Goal: Information Seeking & Learning: Learn about a topic

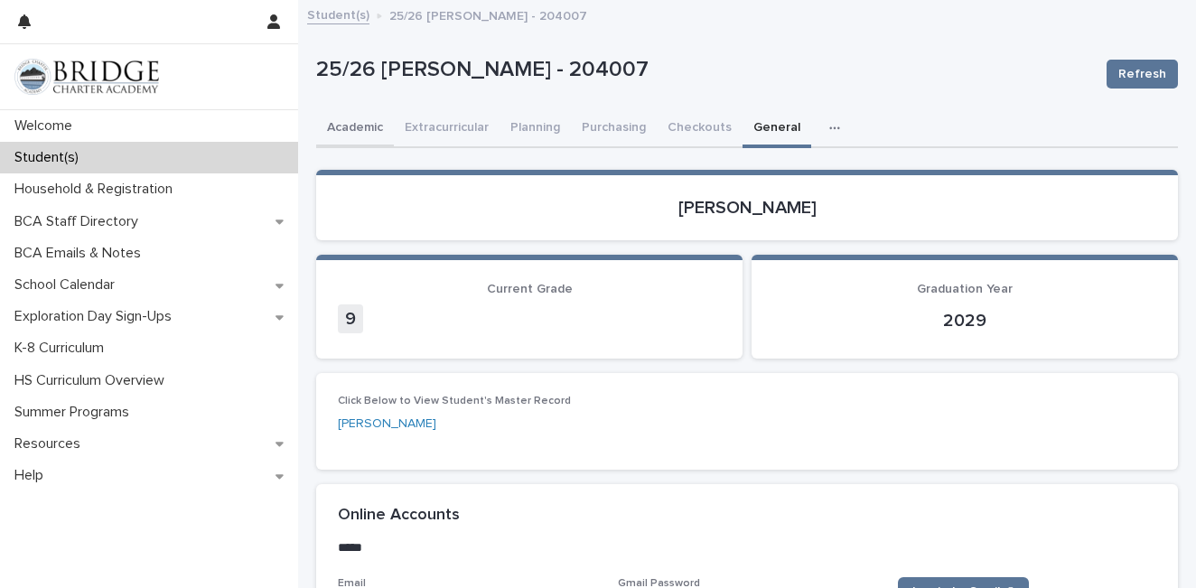
click at [362, 130] on button "Academic" at bounding box center [355, 129] width 78 height 38
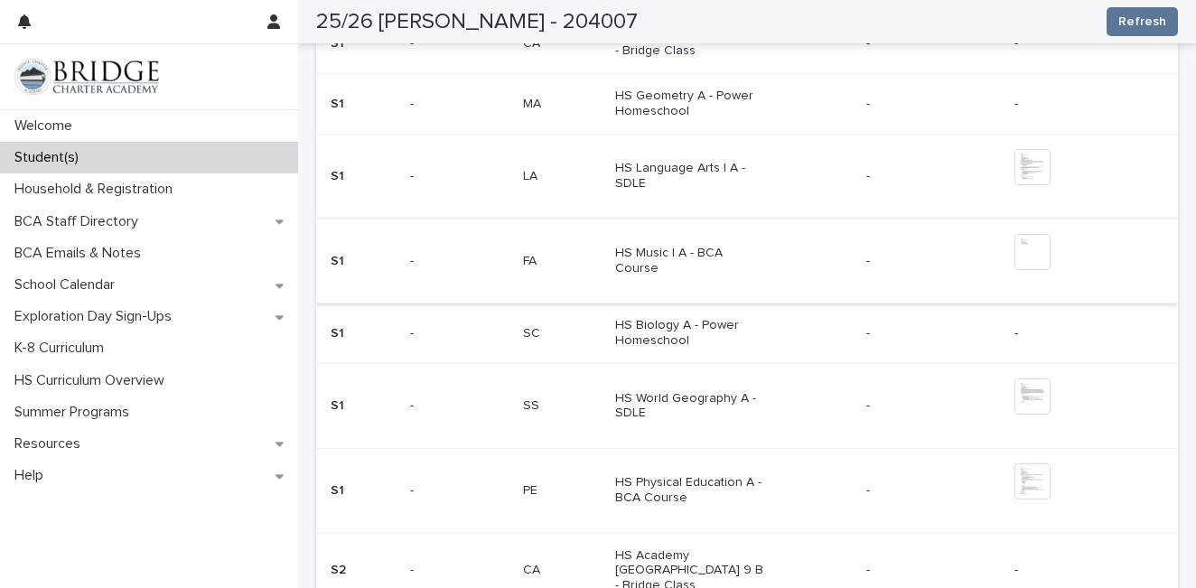
scroll to position [789, 0]
click at [167, 159] on div "Student(s)" at bounding box center [149, 158] width 298 height 32
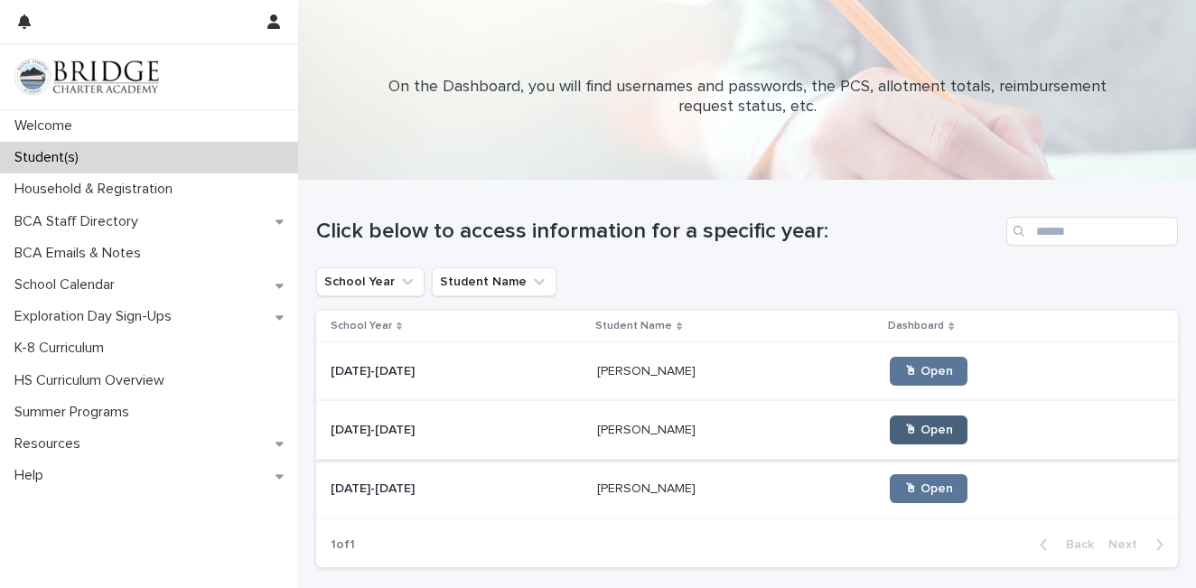
click at [904, 426] on span "🖱 Open" at bounding box center [928, 430] width 49 height 13
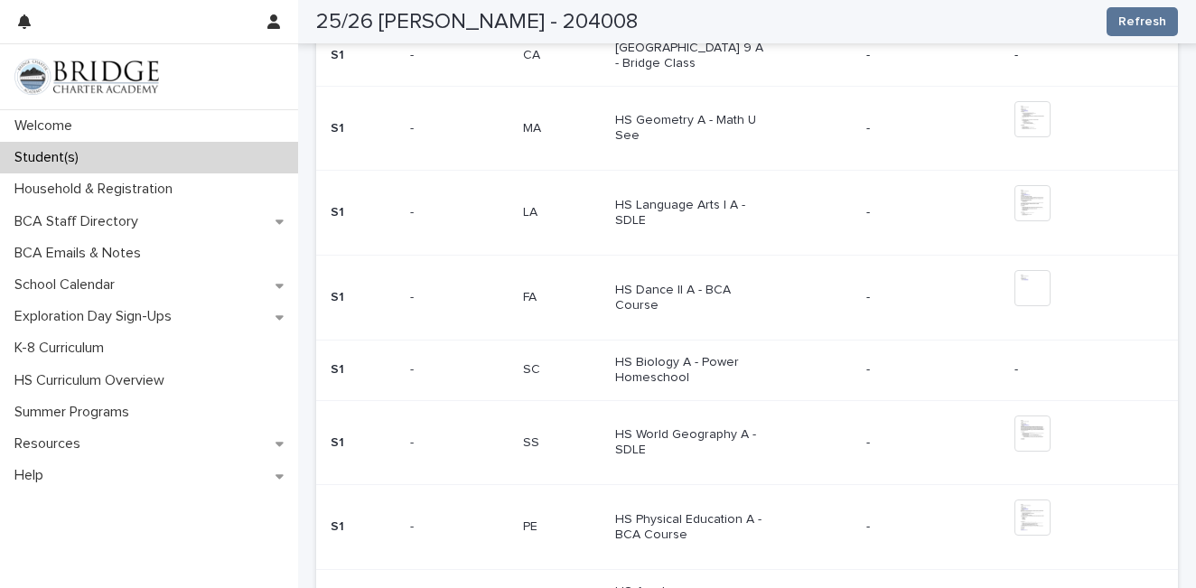
scroll to position [720, 0]
click at [1028, 510] on img at bounding box center [1033, 517] width 36 height 36
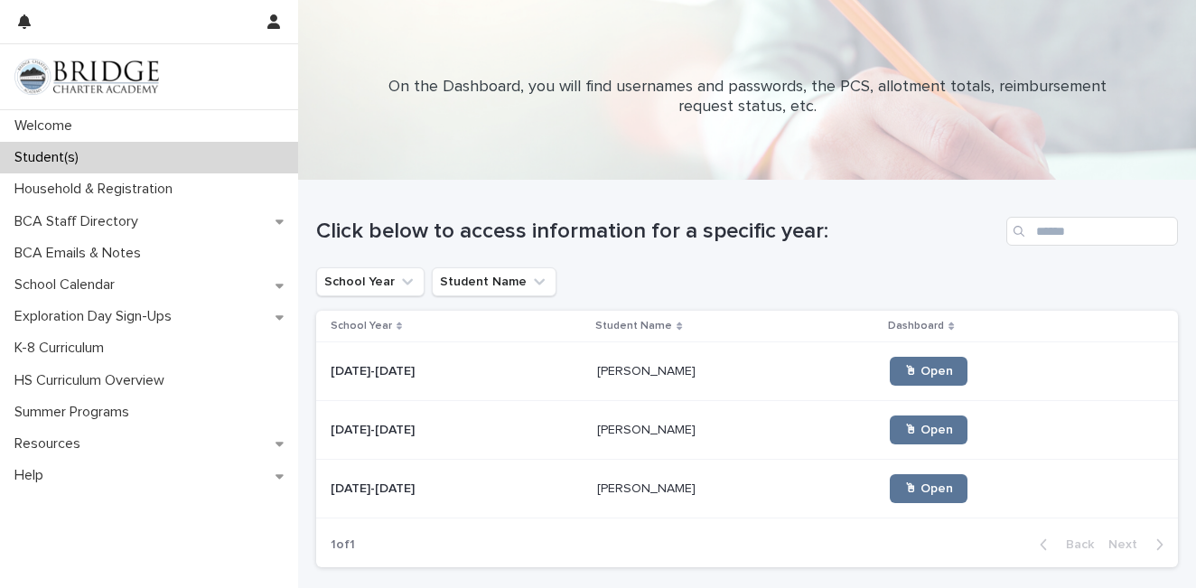
click at [644, 494] on p "Riley Carroll" at bounding box center [648, 487] width 102 height 19
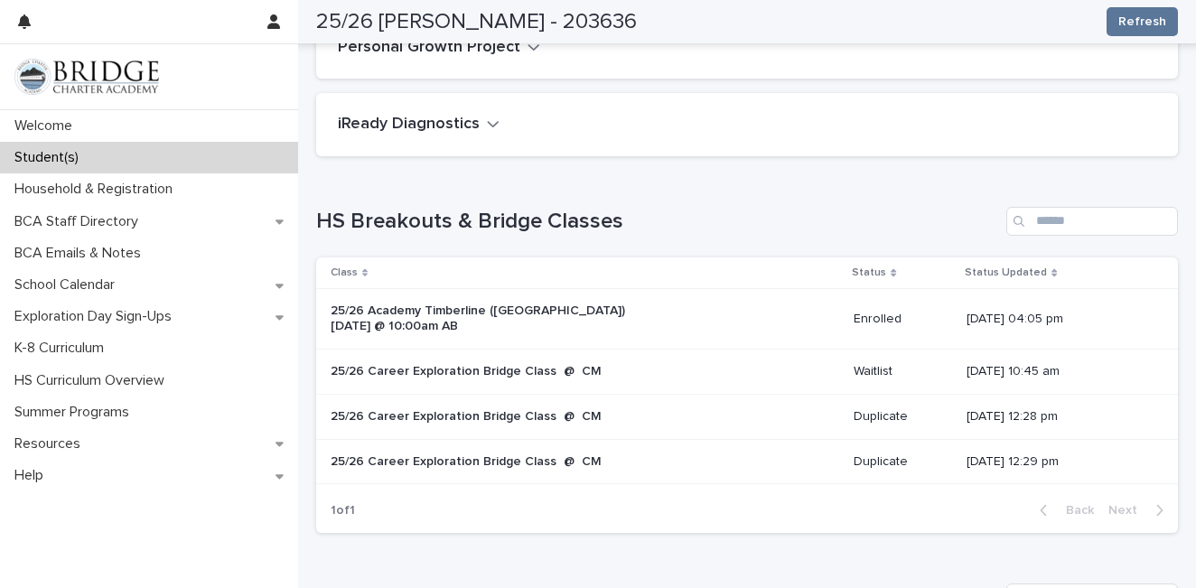
scroll to position [156, 0]
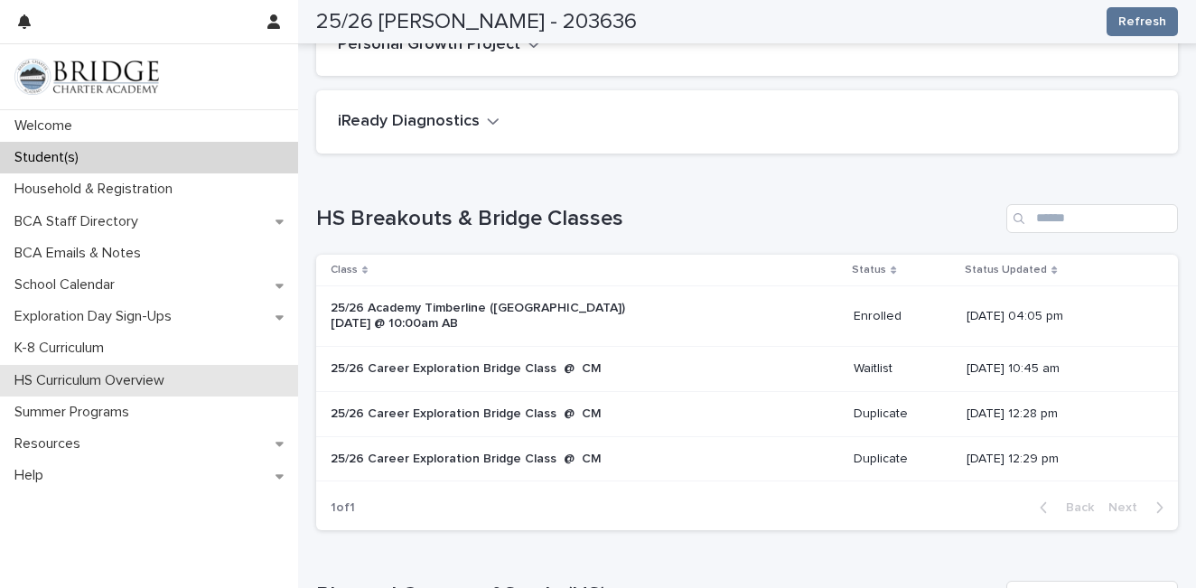
click at [69, 379] on p "HS Curriculum Overview" at bounding box center [93, 380] width 172 height 17
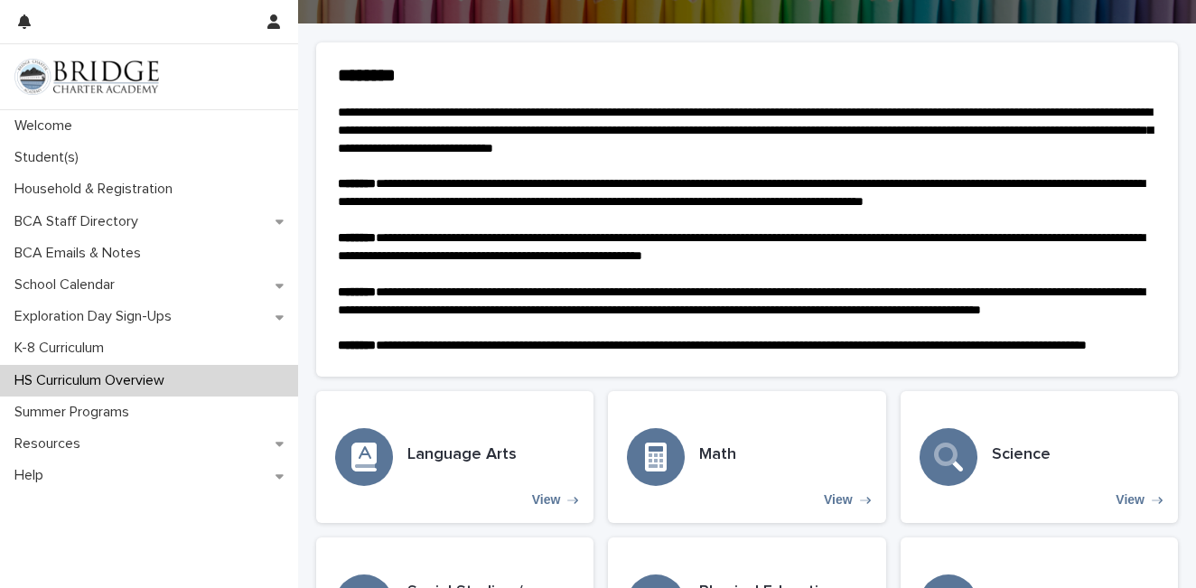
scroll to position [425, 0]
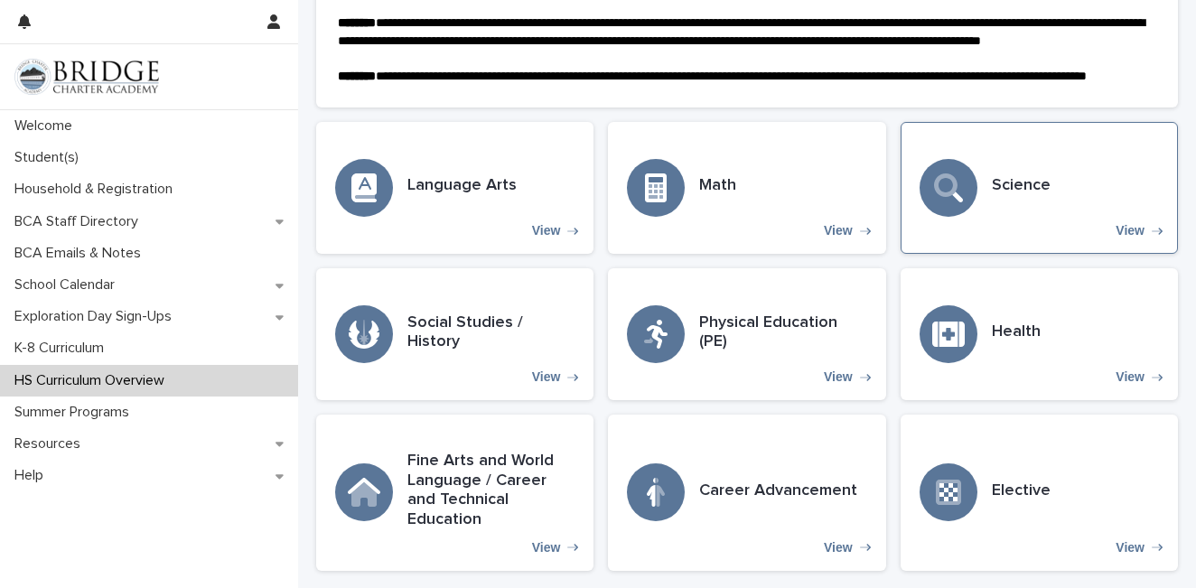
click at [982, 210] on div "Science View" at bounding box center [1039, 188] width 277 height 132
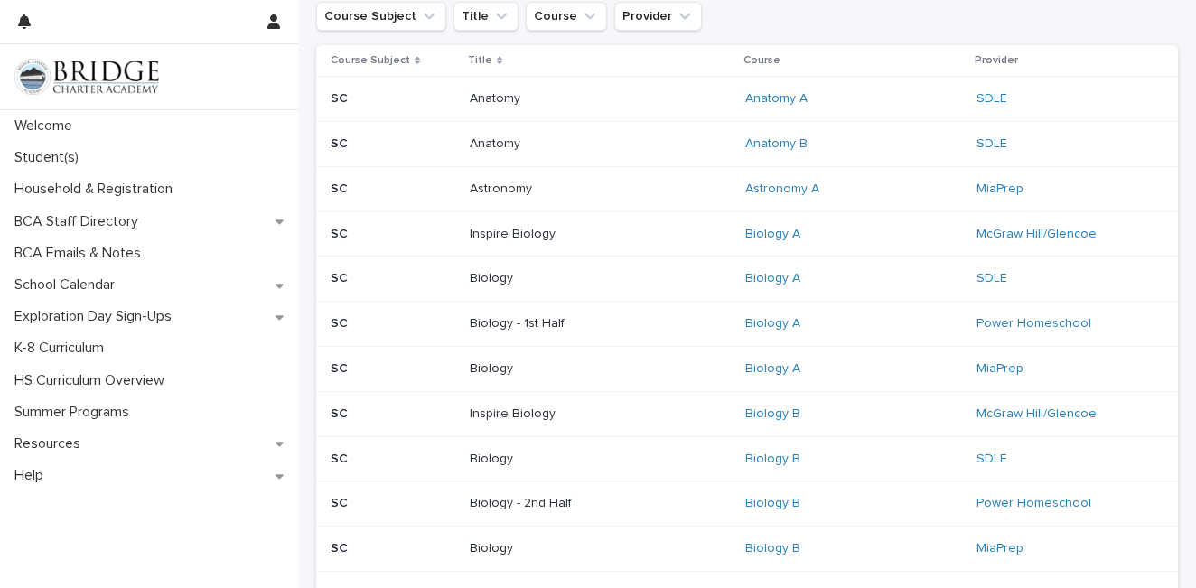
scroll to position [323, 0]
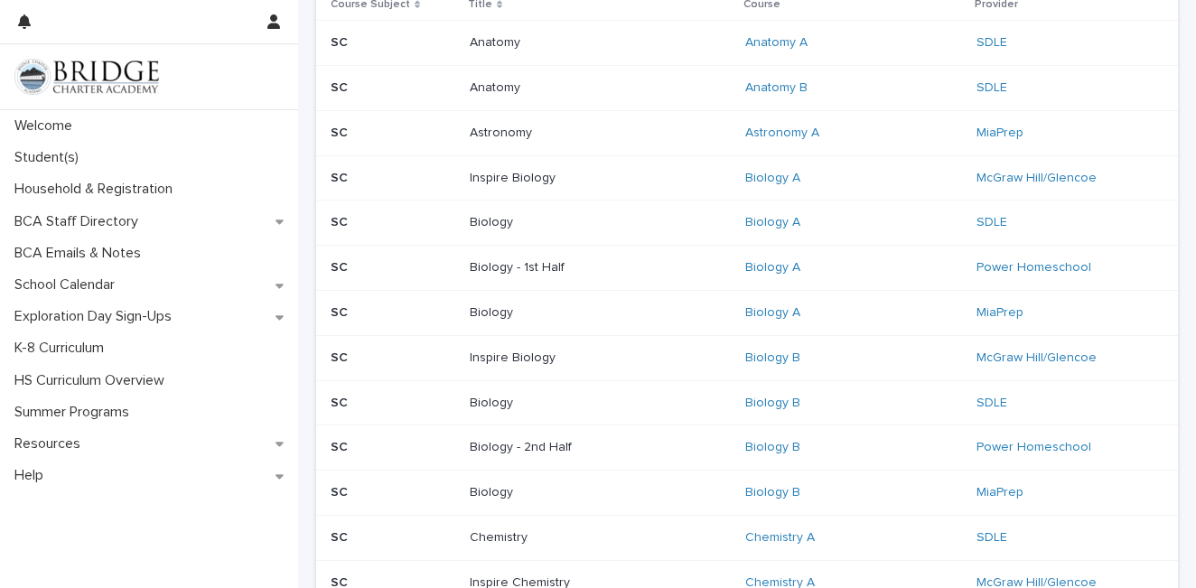
click at [693, 182] on p "Inspire Biology" at bounding box center [583, 178] width 226 height 15
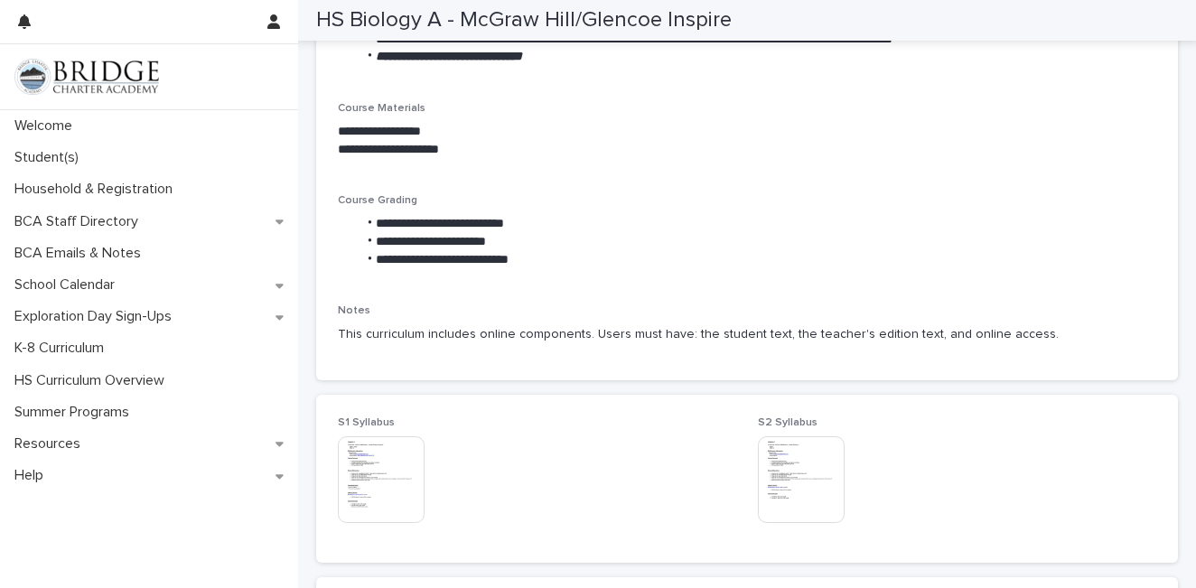
scroll to position [573, 0]
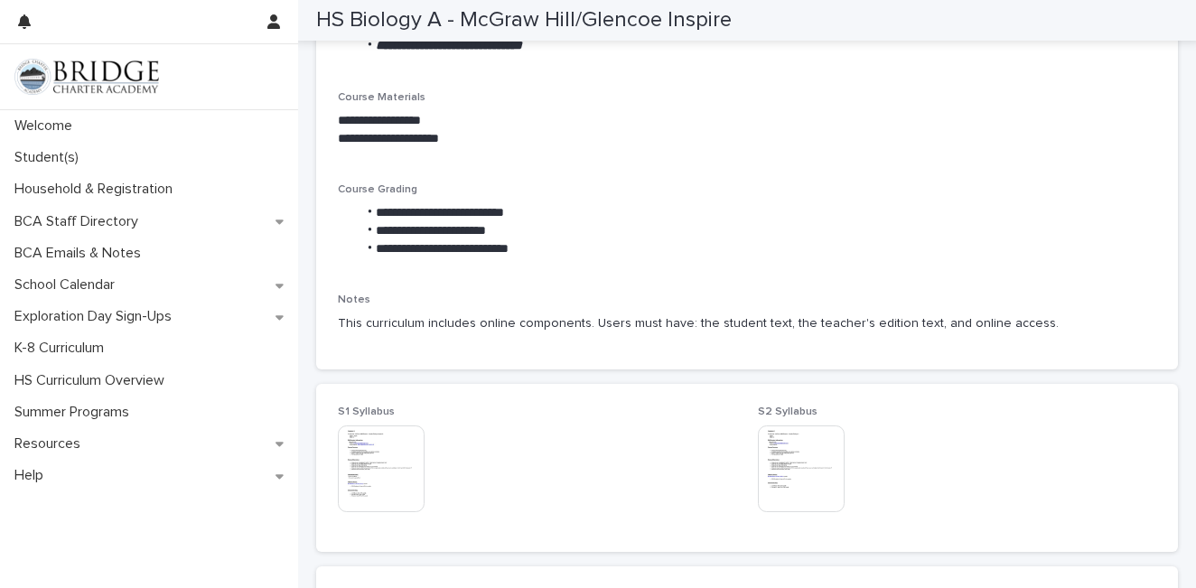
click at [353, 474] on img at bounding box center [381, 468] width 87 height 87
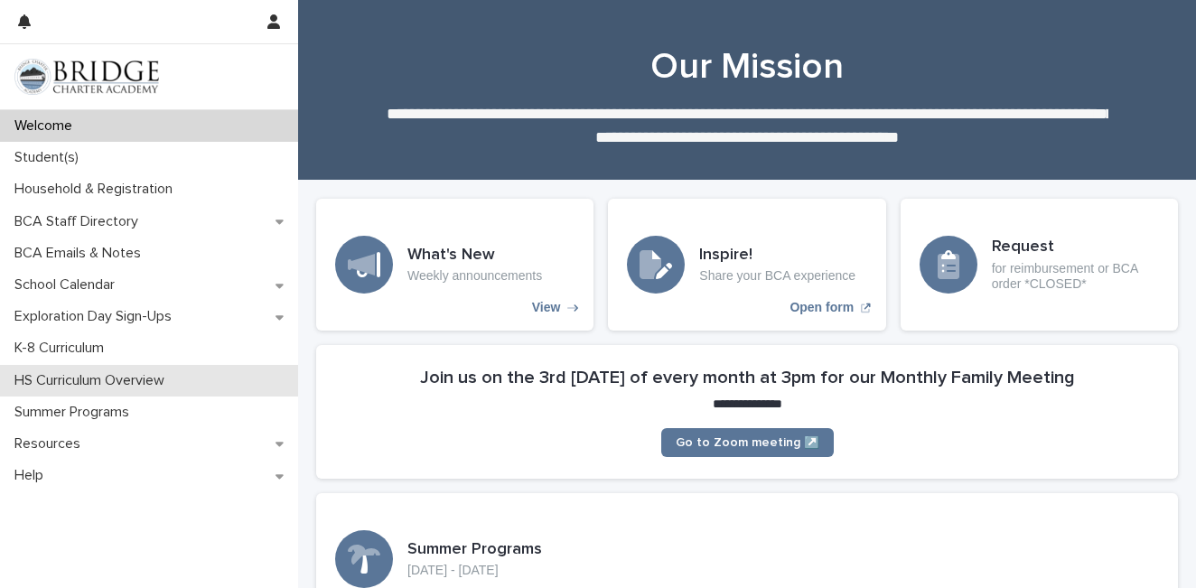
click at [116, 388] on p "HS Curriculum Overview" at bounding box center [93, 380] width 172 height 17
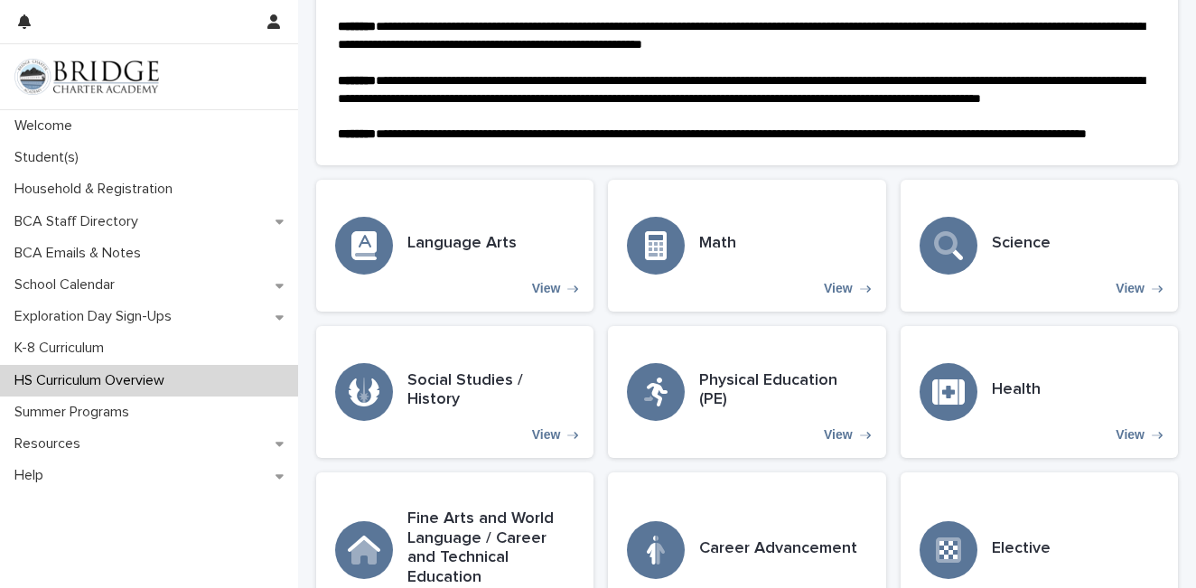
scroll to position [382, 0]
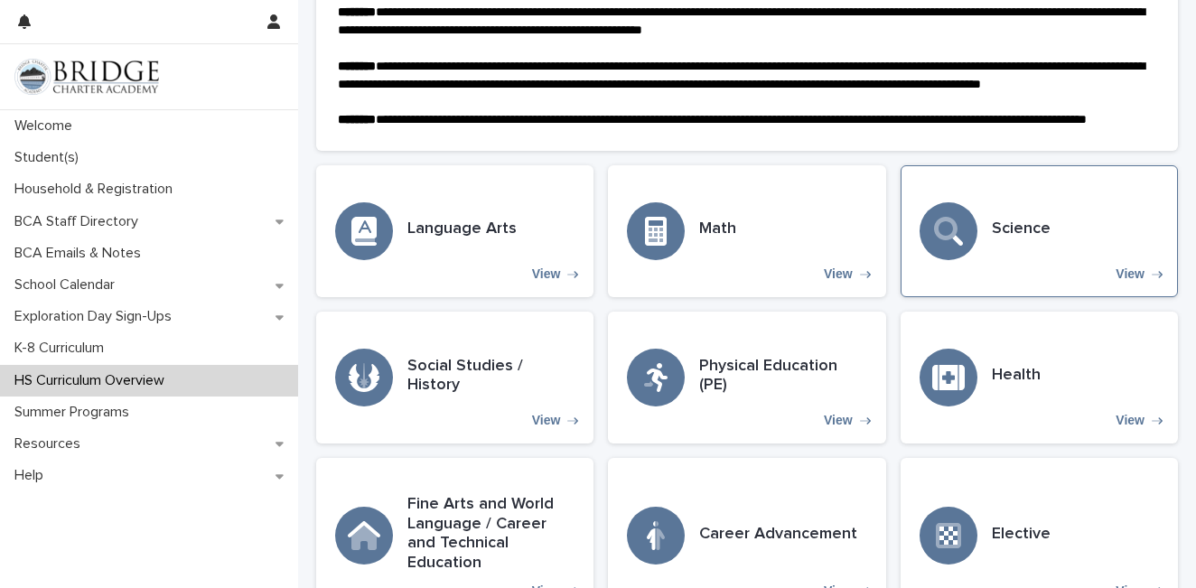
click at [1099, 253] on div "Science View" at bounding box center [1039, 231] width 277 height 132
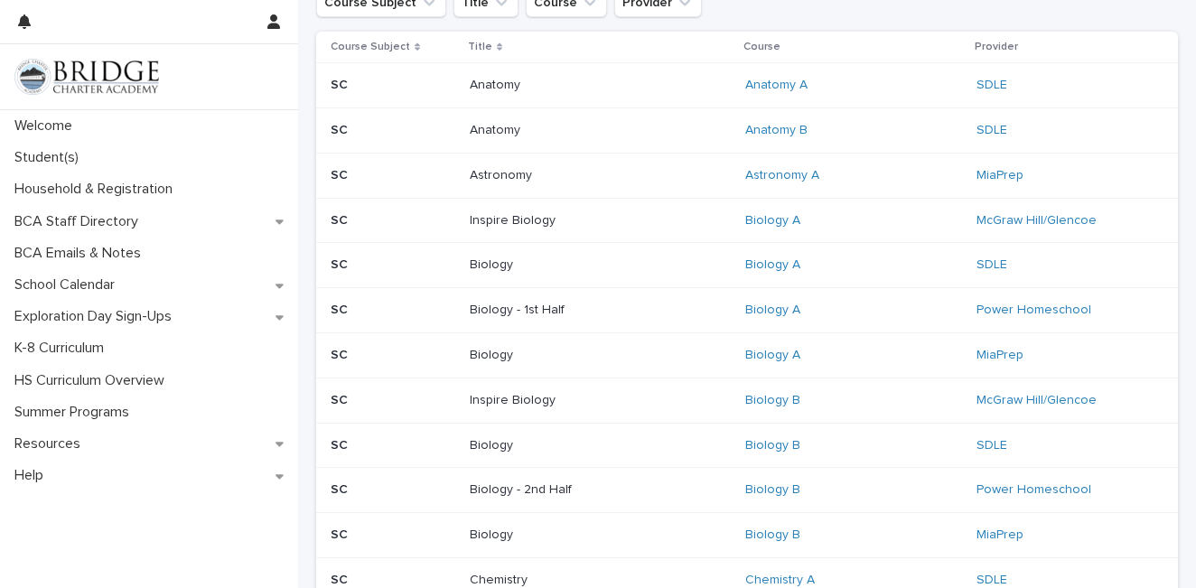
scroll to position [283, 0]
click at [1049, 221] on link "McGraw Hill/Glencoe" at bounding box center [1037, 218] width 120 height 15
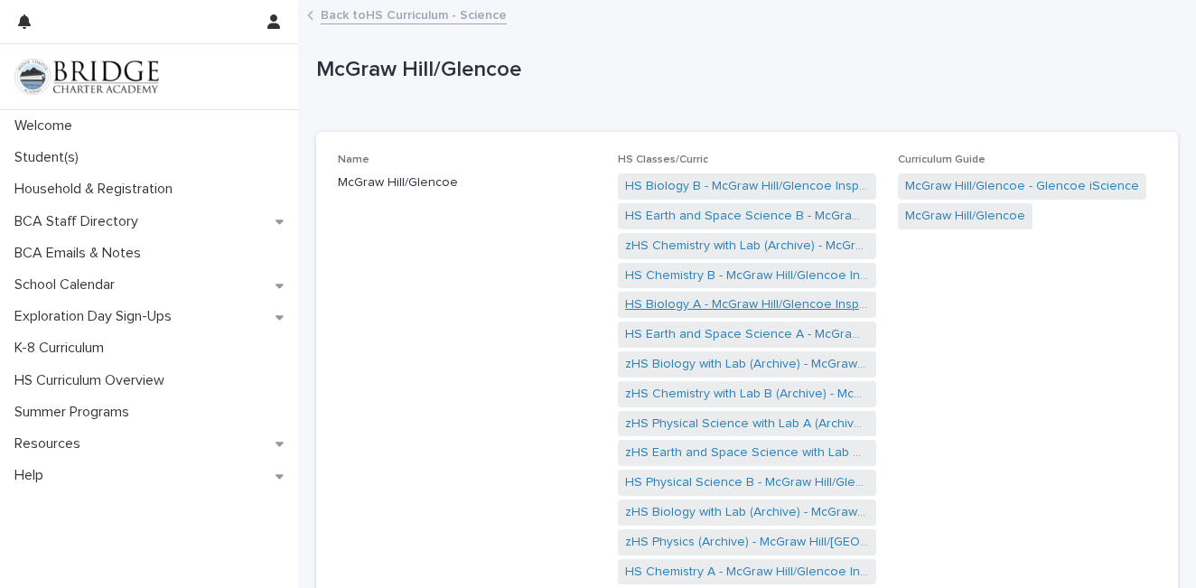
click at [676, 307] on link "HS Biology A - McGraw Hill/Glencoe Inspire" at bounding box center [747, 304] width 244 height 19
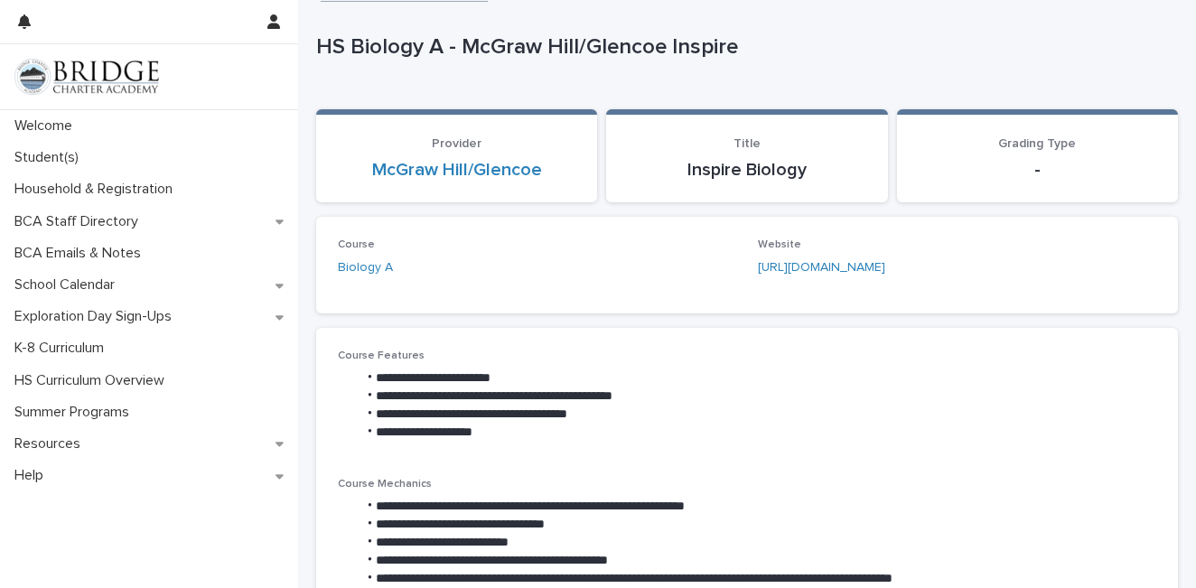
scroll to position [25, 0]
